Goal: Task Accomplishment & Management: Use online tool/utility

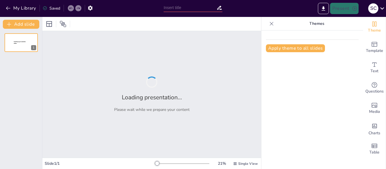
type input "Efectos del COVID-19 en la Economía Colombiana: Un Análisis del PIB y el Desemp…"
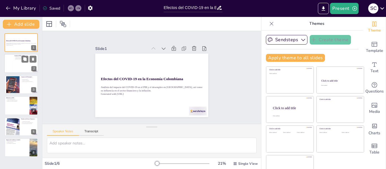
click at [18, 66] on div at bounding box center [21, 63] width 34 height 19
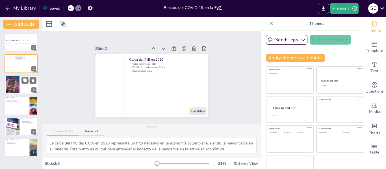
click at [15, 83] on div at bounding box center [13, 84] width 26 height 17
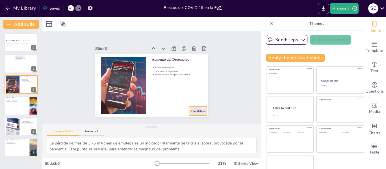
click at [193, 107] on div at bounding box center [198, 111] width 18 height 9
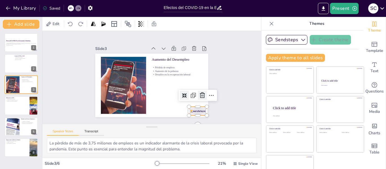
click at [198, 97] on div at bounding box center [202, 95] width 9 height 9
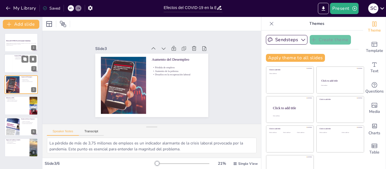
click at [20, 60] on div at bounding box center [21, 63] width 34 height 19
type textarea "La caída del PIB del 6,8% en 2020 representa un hito negativo en la economía co…"
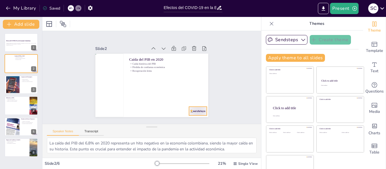
click at [193, 108] on div at bounding box center [198, 111] width 18 height 9
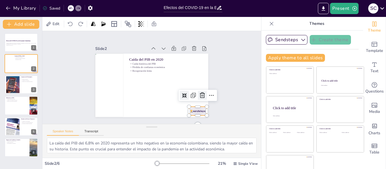
click at [199, 92] on icon at bounding box center [202, 95] width 7 height 7
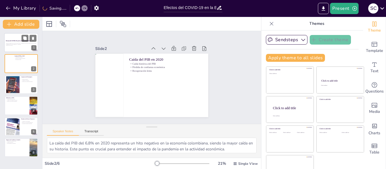
click at [28, 45] on p "Generated with [URL]" at bounding box center [21, 45] width 31 height 1
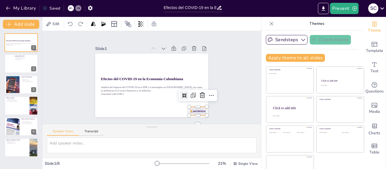
click at [196, 113] on div "Efectos del COVID-19 en la Economía Colombiana Análisis del impacto del COVID-1…" at bounding box center [151, 86] width 113 height 64
click at [199, 92] on icon at bounding box center [202, 95] width 7 height 7
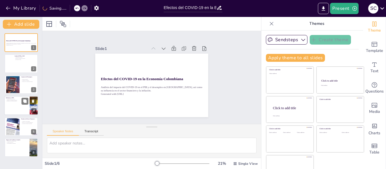
click at [15, 112] on div at bounding box center [21, 105] width 34 height 19
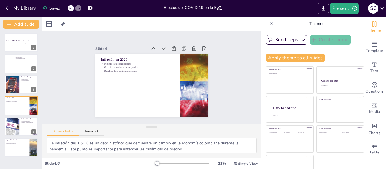
click at [0, 135] on div "Efectos del COVID-19 en la Economía Colombiana Análisis del impacto del COVID-1…" at bounding box center [21, 95] width 42 height 124
click at [9, 133] on div at bounding box center [12, 126] width 31 height 17
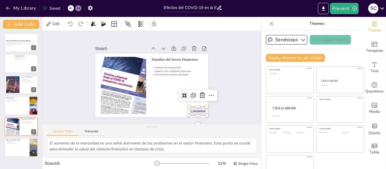
click at [189, 111] on div at bounding box center [198, 111] width 18 height 9
click at [199, 97] on icon at bounding box center [202, 95] width 7 height 7
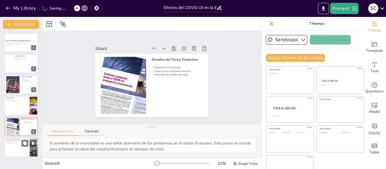
click at [19, 143] on p "Desplazamiento de personas" at bounding box center [17, 143] width 22 height 1
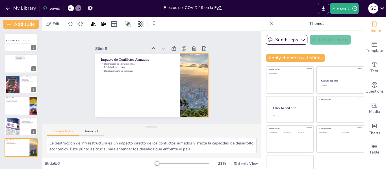
click at [193, 72] on div at bounding box center [193, 86] width 103 height 64
click at [15, 120] on div at bounding box center [12, 126] width 31 height 17
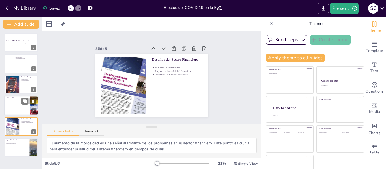
click at [15, 106] on div at bounding box center [21, 105] width 34 height 19
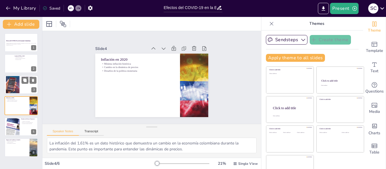
click at [14, 90] on div at bounding box center [13, 84] width 26 height 17
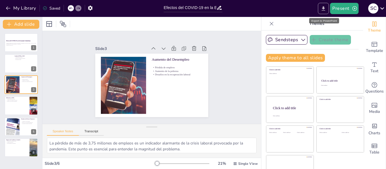
click at [326, 11] on icon "Export to PowerPoint" at bounding box center [323, 9] width 6 height 6
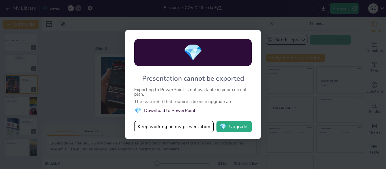
click at [178, 121] on div "💎 Presentation cannot be exported Exporting to PowerPoint is not available in y…" at bounding box center [193, 84] width 136 height 109
click at [192, 130] on button "Keep working on my presentation" at bounding box center [173, 126] width 79 height 11
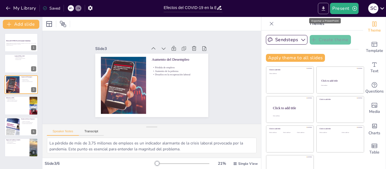
click at [322, 10] on icon "Export to PowerPoint" at bounding box center [323, 8] width 3 height 4
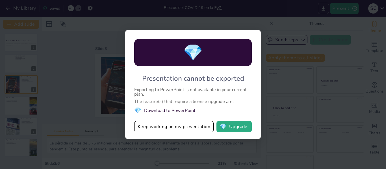
drag, startPoint x: 259, startPoint y: 23, endPoint x: 257, endPoint y: 20, distance: 3.6
click at [257, 20] on div "💎 Presentation cannot be exported Exporting to PowerPoint is not available in y…" at bounding box center [193, 84] width 386 height 169
click at [201, 122] on button "Keep working on my presentation" at bounding box center [173, 126] width 79 height 11
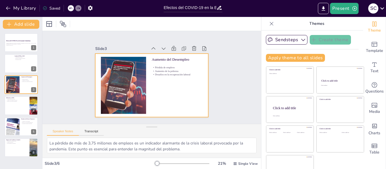
click at [169, 89] on div at bounding box center [151, 86] width 113 height 64
click at [168, 89] on div at bounding box center [151, 86] width 113 height 64
click at [168, 89] on div at bounding box center [148, 85] width 130 height 112
click at [0, 57] on div "Efectos del COVID-19 en la Economía Colombiana Análisis del impacto del COVID-1…" at bounding box center [21, 95] width 42 height 124
click at [19, 62] on div at bounding box center [21, 63] width 34 height 19
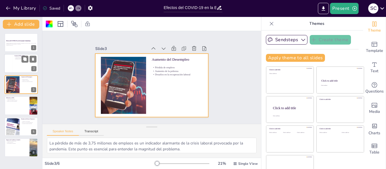
type textarea "La caída del PIB del 6,8% en 2020 representa un hito negativo en la economía co…"
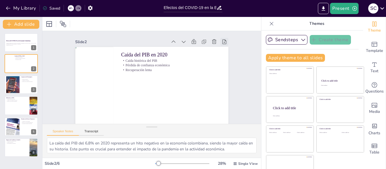
click at [222, 43] on icon at bounding box center [224, 42] width 4 height 5
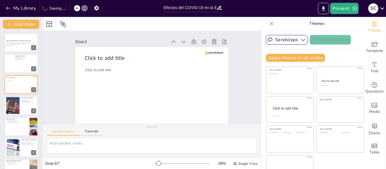
click at [212, 44] on icon at bounding box center [214, 41] width 4 height 5
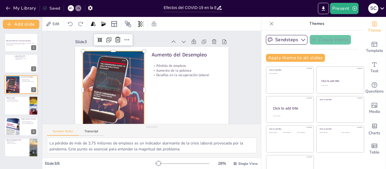
click at [115, 92] on div at bounding box center [113, 89] width 116 height 77
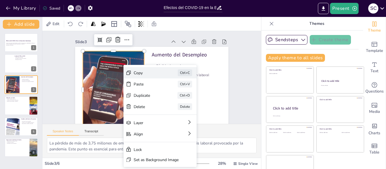
click at [166, 98] on div "Copy Ctrl+C" at bounding box center [202, 103] width 73 height 11
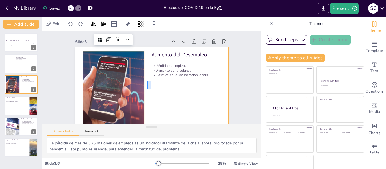
drag, startPoint x: 147, startPoint y: 81, endPoint x: 151, endPoint y: 90, distance: 9.5
click at [151, 90] on div at bounding box center [151, 90] width 153 height 86
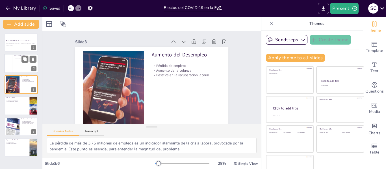
click at [27, 67] on div at bounding box center [21, 63] width 34 height 19
type textarea "La caída del PIB del 6,8% en 2020 representa un hito negativo en la economía co…"
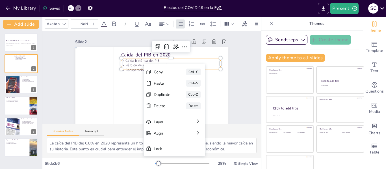
type input "32"
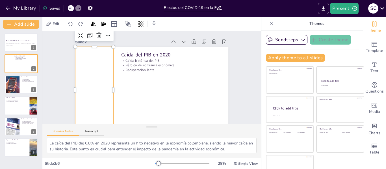
click at [105, 81] on div at bounding box center [94, 90] width 38 height 86
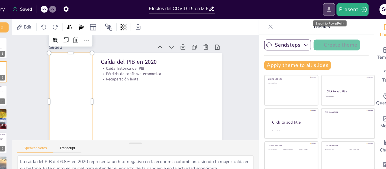
click at [324, 13] on button "Export to PowerPoint" at bounding box center [323, 8] width 11 height 11
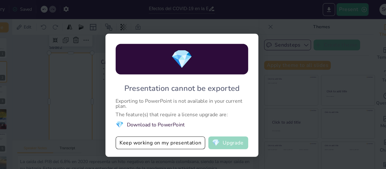
click at [239, 126] on button "💎 Upgrade" at bounding box center [233, 126] width 35 height 11
